Goal: Task Accomplishment & Management: Use online tool/utility

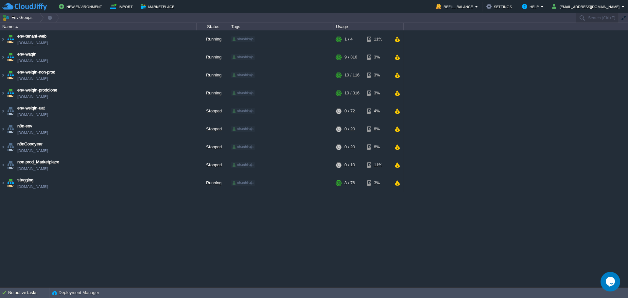
click at [505, 198] on div "env-tenant-web [DOMAIN_NAME] Running shashiraja + Add to Env Group RAM 9% CPU 1…" at bounding box center [314, 158] width 628 height 257
click at [4, 74] on img at bounding box center [2, 75] width 5 height 18
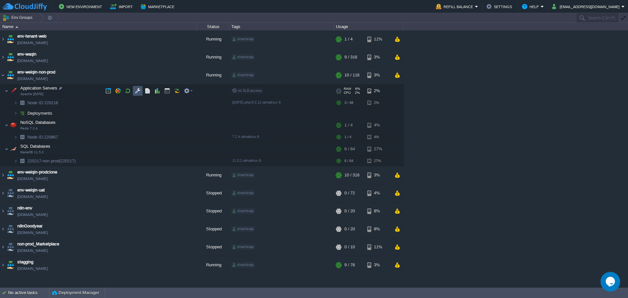
click at [139, 88] on button "button" at bounding box center [138, 91] width 6 height 6
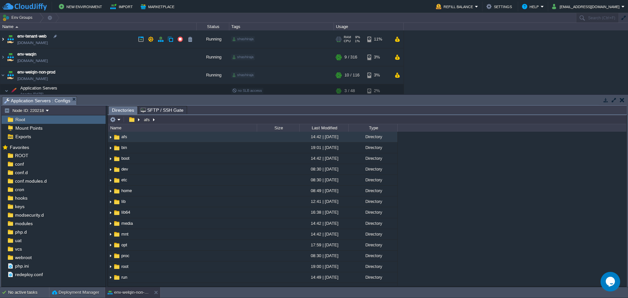
drag, startPoint x: 2, startPoint y: 37, endPoint x: 458, endPoint y: 79, distance: 458.0
click at [484, 75] on div "env-tenant-web [DOMAIN_NAME] Running shashiraja + Add to Env Group RAM 9% CPU 1…" at bounding box center [314, 62] width 628 height 64
click at [3, 38] on img at bounding box center [2, 39] width 5 height 18
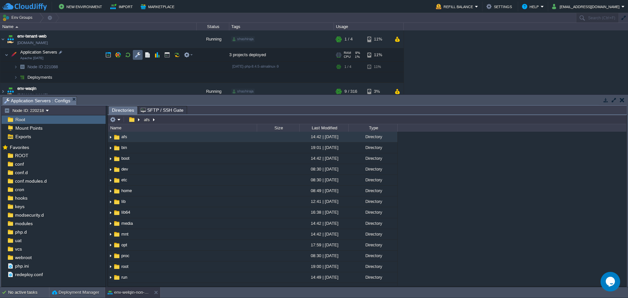
click at [134, 56] on td at bounding box center [138, 55] width 10 height 10
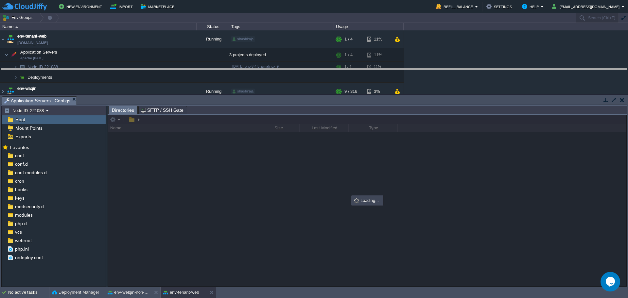
drag, startPoint x: 269, startPoint y: 104, endPoint x: 264, endPoint y: 76, distance: 28.2
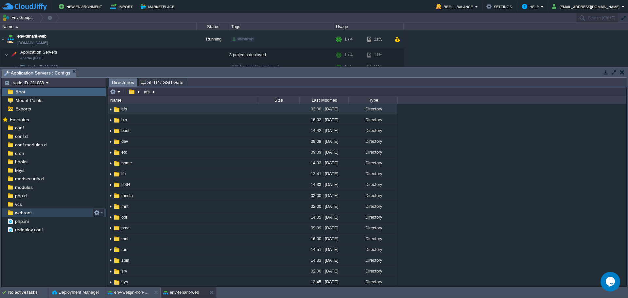
click at [39, 212] on div "webroot" at bounding box center [54, 213] width 104 height 9
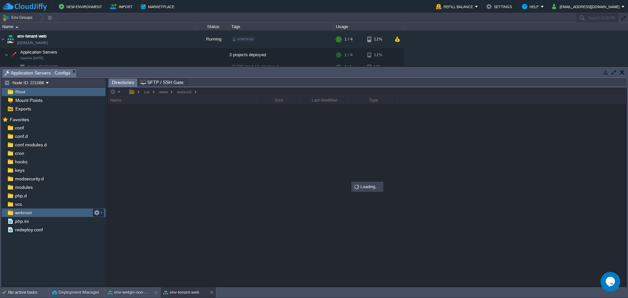
click at [39, 212] on div "webroot" at bounding box center [54, 213] width 104 height 9
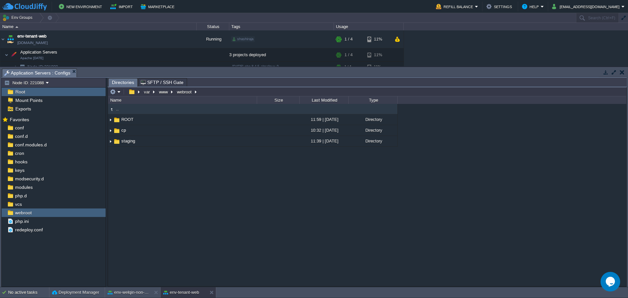
click at [119, 81] on span "Directories" at bounding box center [123, 83] width 22 height 8
click at [116, 89] on td at bounding box center [115, 92] width 13 height 8
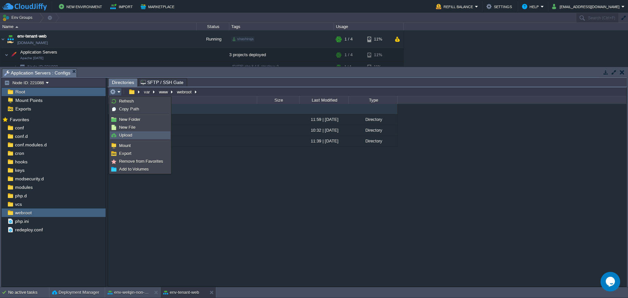
click at [139, 134] on link "Upload" at bounding box center [140, 135] width 60 height 7
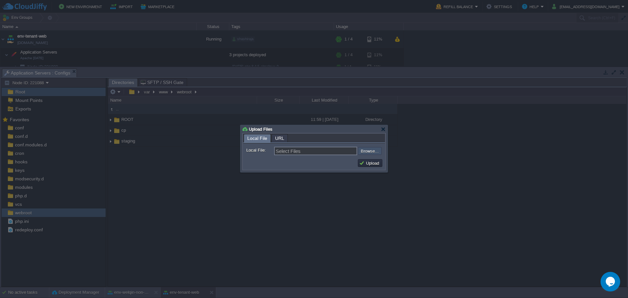
click at [378, 150] on input "file" at bounding box center [340, 151] width 83 height 8
type input "C:\fakepath\staging.zip"
type input "staging.zip"
click at [367, 166] on button "Upload" at bounding box center [370, 163] width 22 height 6
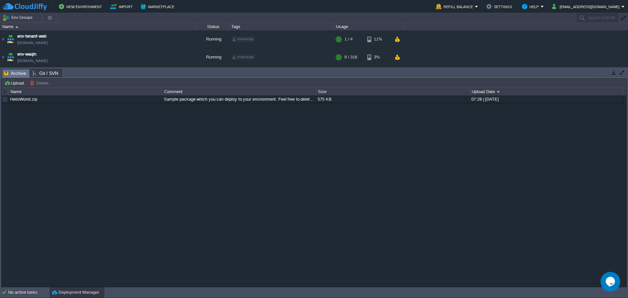
click at [0, 40] on table "env-tenant-web [DOMAIN_NAME] Running shashiraja + Add to Env Group RAM 9% CPU 1…" at bounding box center [202, 111] width 404 height 162
click at [4, 40] on img at bounding box center [2, 39] width 5 height 18
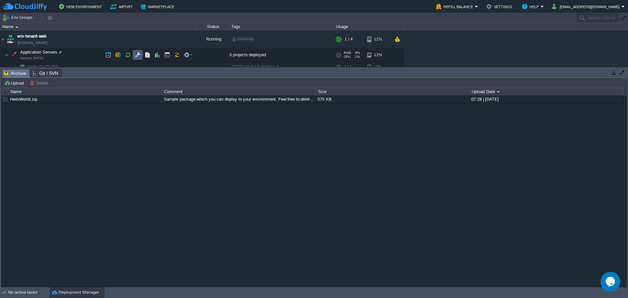
click at [138, 58] on button "button" at bounding box center [138, 55] width 6 height 6
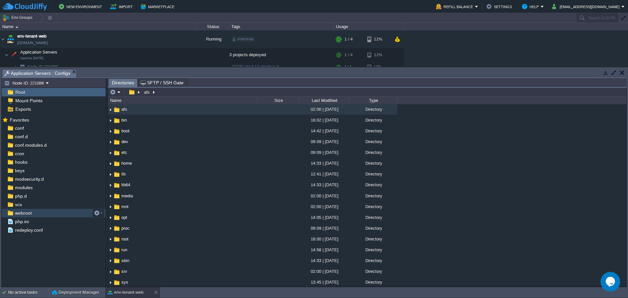
click at [33, 215] on div "webroot" at bounding box center [54, 213] width 104 height 9
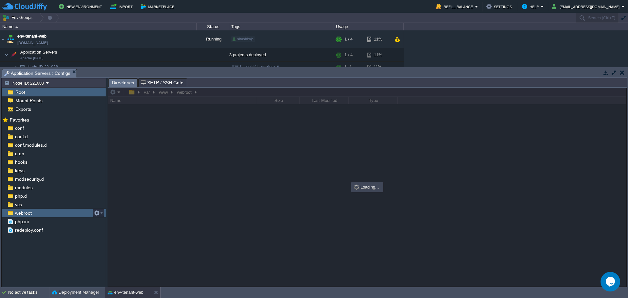
click at [33, 215] on div "webroot" at bounding box center [54, 213] width 104 height 9
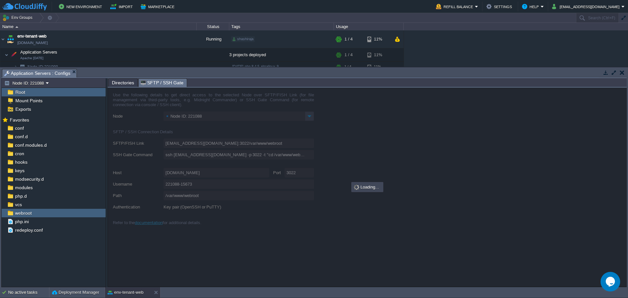
click at [148, 80] on span "SFTP / SSH Gate" at bounding box center [162, 83] width 43 height 8
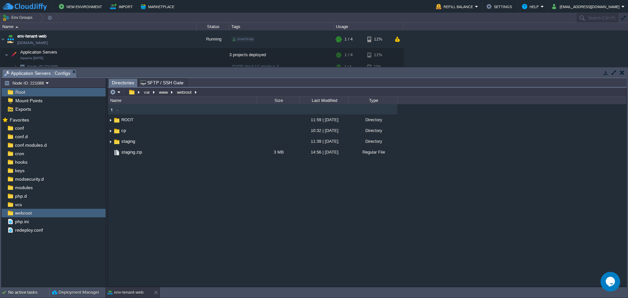
click at [116, 81] on span "Directories" at bounding box center [123, 83] width 22 height 8
click at [165, 58] on button "button" at bounding box center [167, 55] width 6 height 6
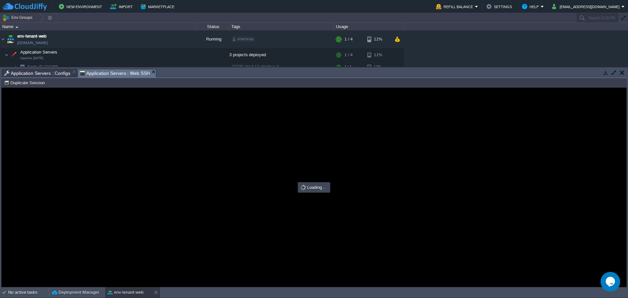
click at [50, 75] on span "Application Servers : Configs" at bounding box center [37, 73] width 66 height 8
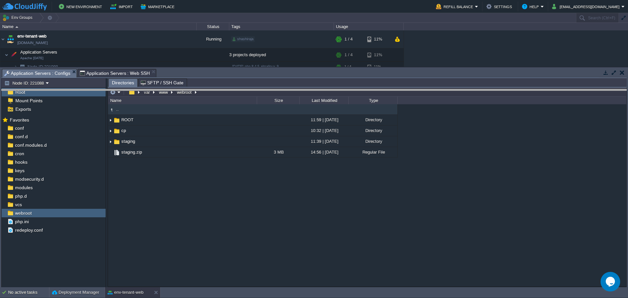
drag, startPoint x: 162, startPoint y: 77, endPoint x: 176, endPoint y: 122, distance: 47.8
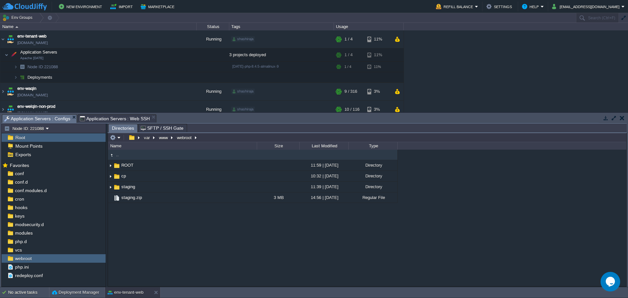
type input "#000000"
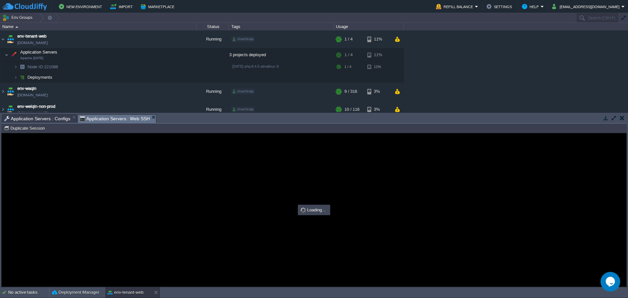
click at [112, 116] on span "Application Servers : Web SSH" at bounding box center [115, 119] width 70 height 8
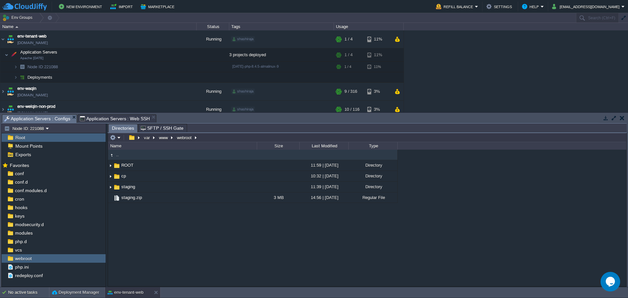
click at [51, 119] on span "Application Servers : Configs" at bounding box center [37, 119] width 66 height 8
click at [118, 116] on span "Application Servers : Web SSH" at bounding box center [115, 119] width 70 height 8
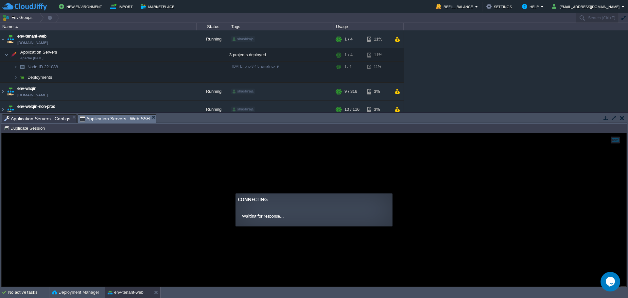
click at [46, 120] on span "Application Servers : Configs" at bounding box center [37, 119] width 66 height 8
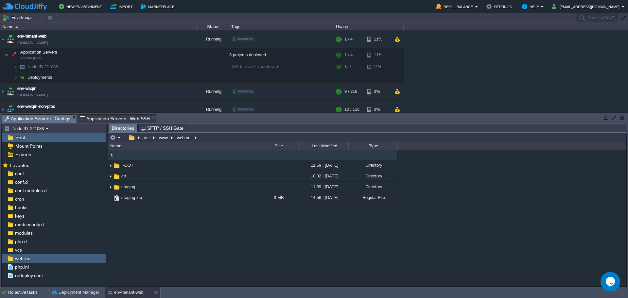
click at [93, 119] on span "Application Servers : Web SSH" at bounding box center [115, 119] width 70 height 8
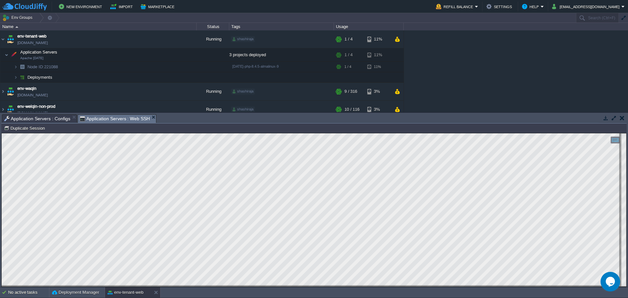
click at [61, 118] on span "Application Servers : Configs" at bounding box center [37, 119] width 66 height 8
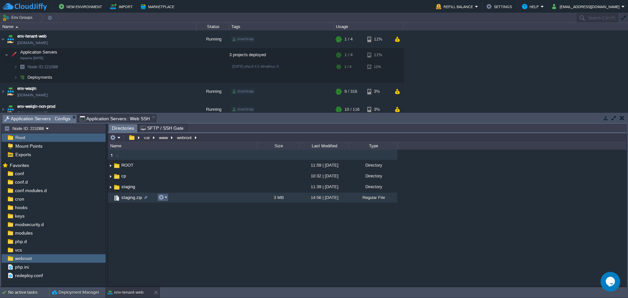
click at [162, 198] on button "button" at bounding box center [161, 198] width 6 height 6
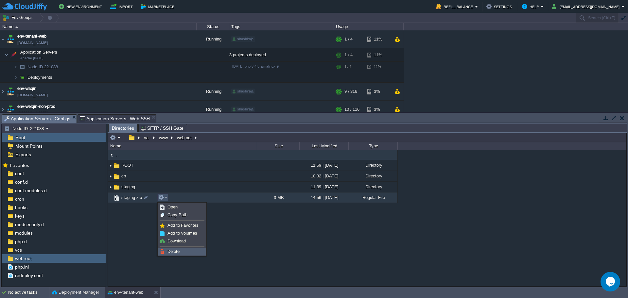
click at [175, 253] on span "Delete" at bounding box center [174, 251] width 12 height 5
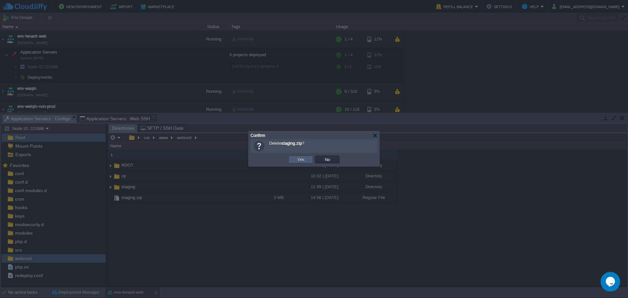
click at [304, 163] on button "Yes" at bounding box center [300, 160] width 11 height 6
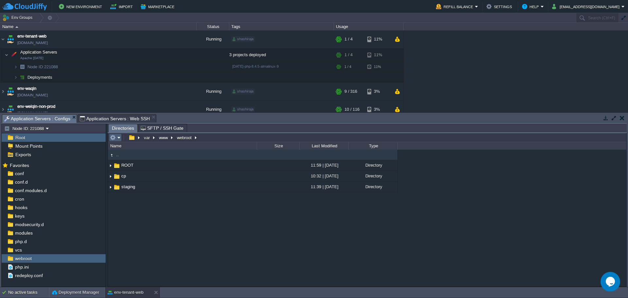
click at [117, 137] on em at bounding box center [115, 138] width 11 height 6
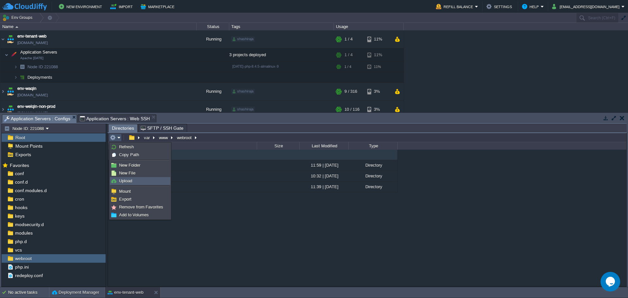
click at [132, 181] on span "Upload" at bounding box center [125, 181] width 13 height 5
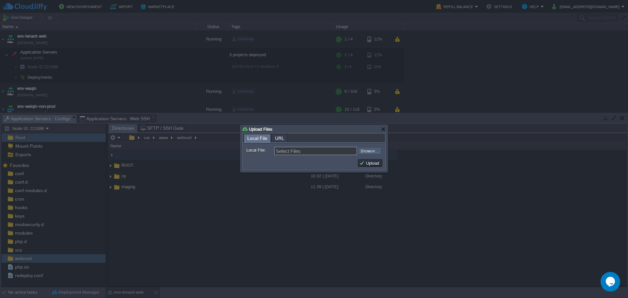
click at [372, 149] on input "file" at bounding box center [340, 151] width 83 height 8
type input "C:\fakepath\staging.zip"
type input "staging.zip"
click at [366, 164] on button "Upload" at bounding box center [370, 163] width 22 height 6
